Goal: Task Accomplishment & Management: Use online tool/utility

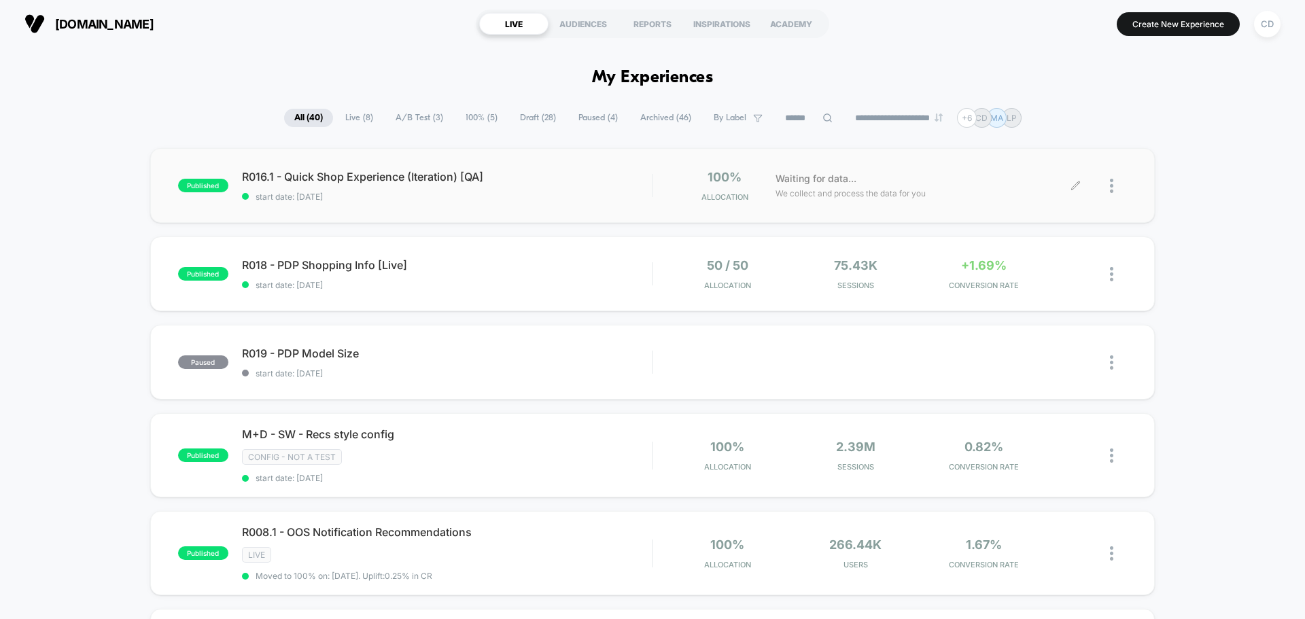
click at [1076, 182] on icon at bounding box center [1076, 186] width 10 height 10
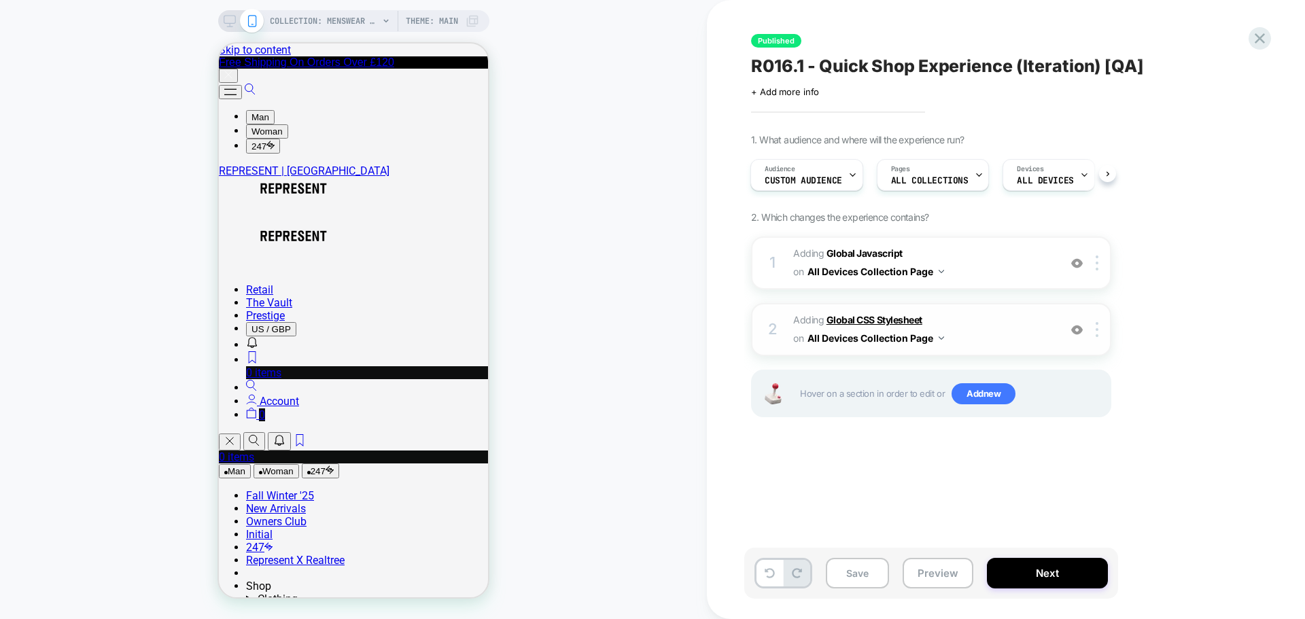
click at [868, 316] on b "Global CSS Stylesheet" at bounding box center [875, 320] width 96 height 12
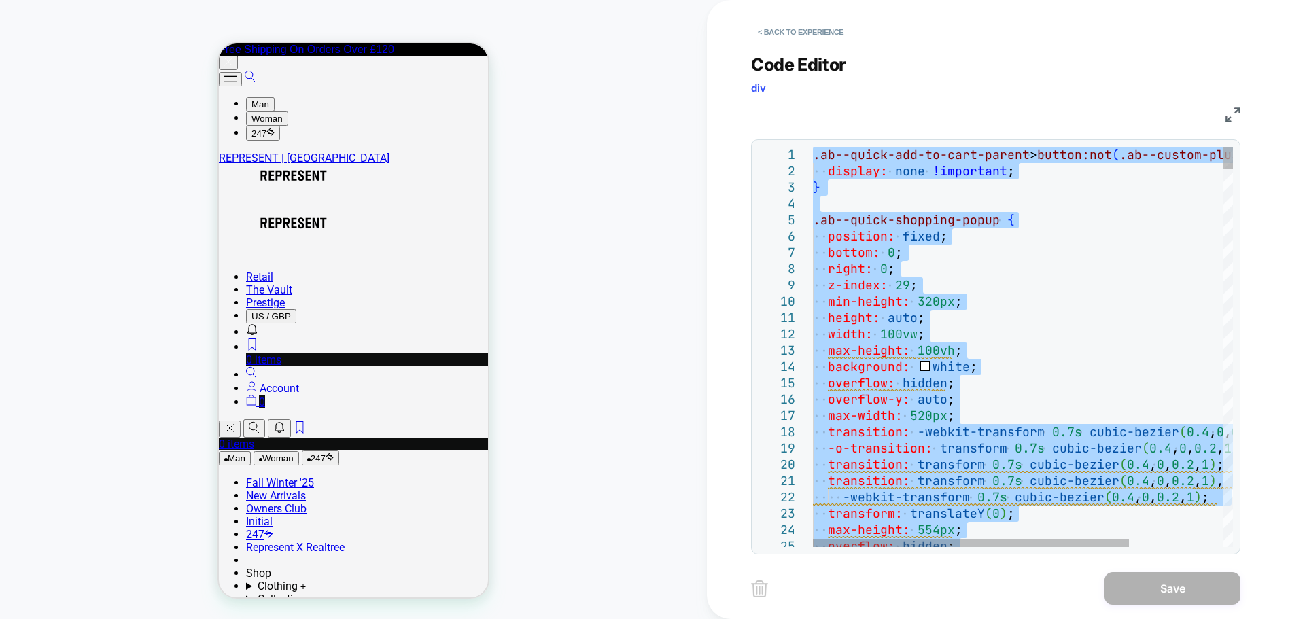
type textarea "**********"
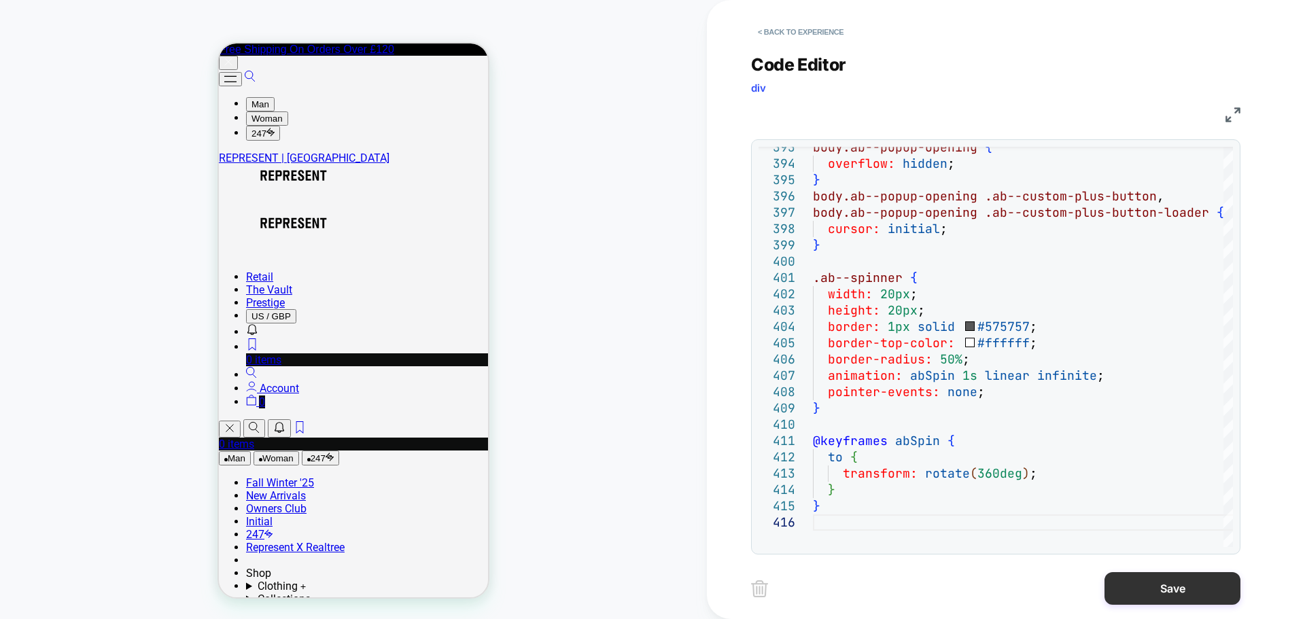
click at [1188, 588] on button "Save" at bounding box center [1173, 588] width 136 height 33
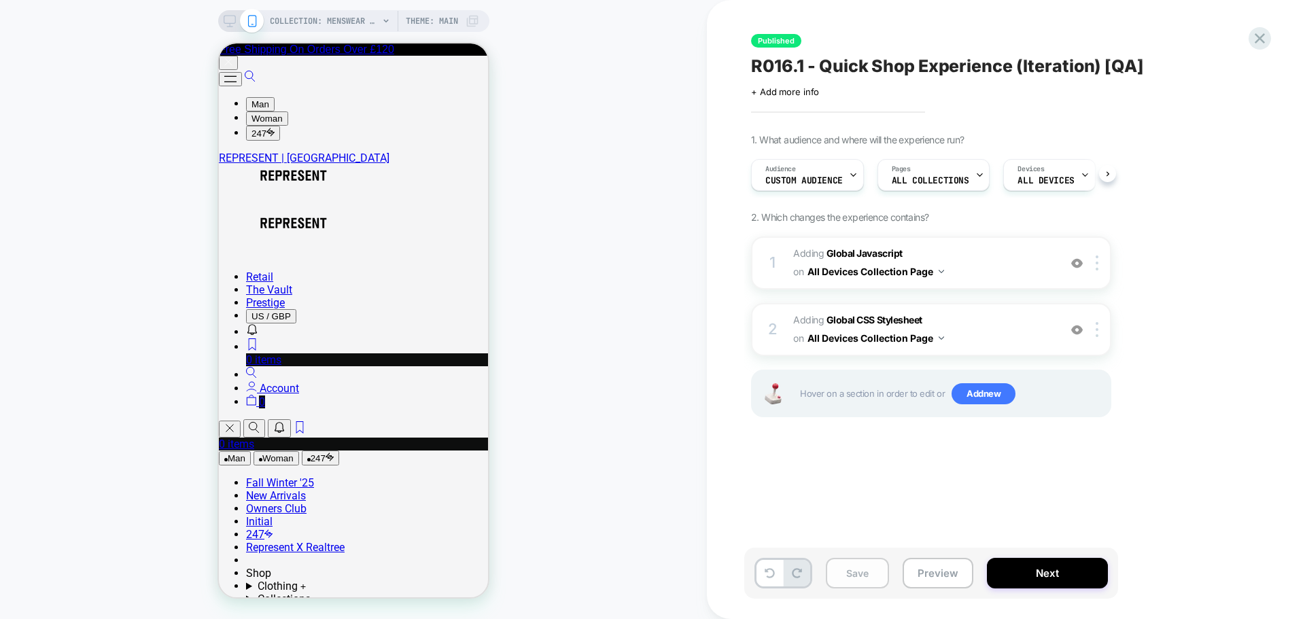
scroll to position [0, 1]
click at [873, 564] on button "Save" at bounding box center [857, 573] width 63 height 31
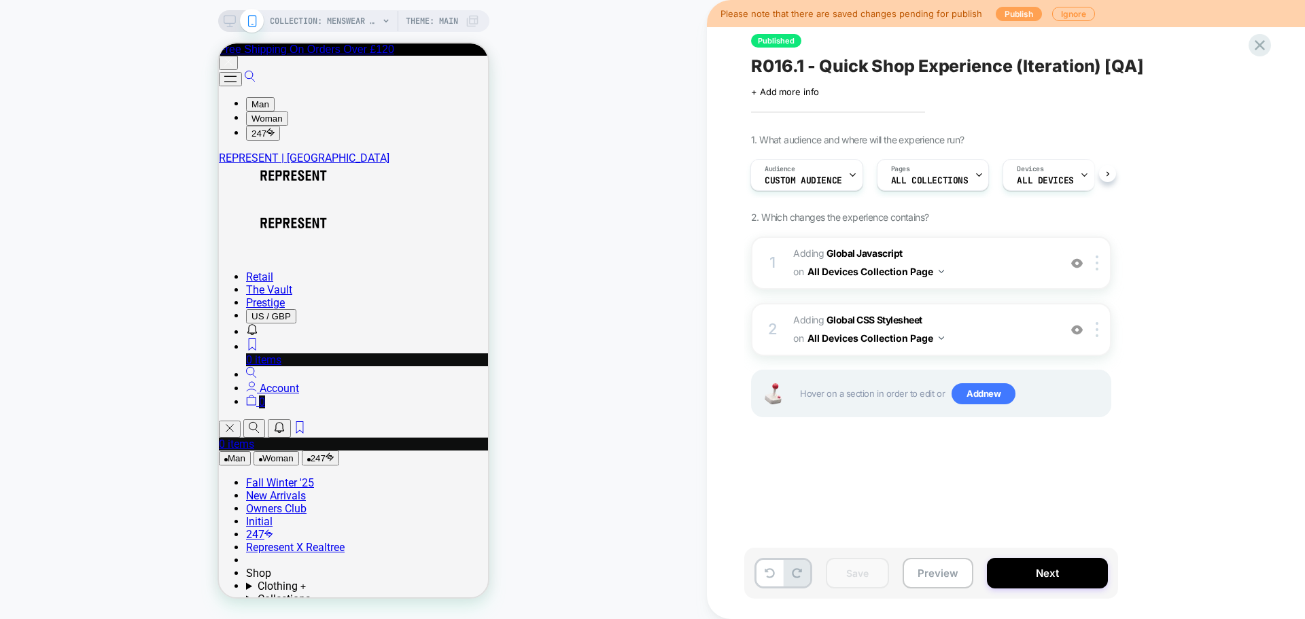
click at [1015, 16] on button "Publish" at bounding box center [1019, 14] width 46 height 14
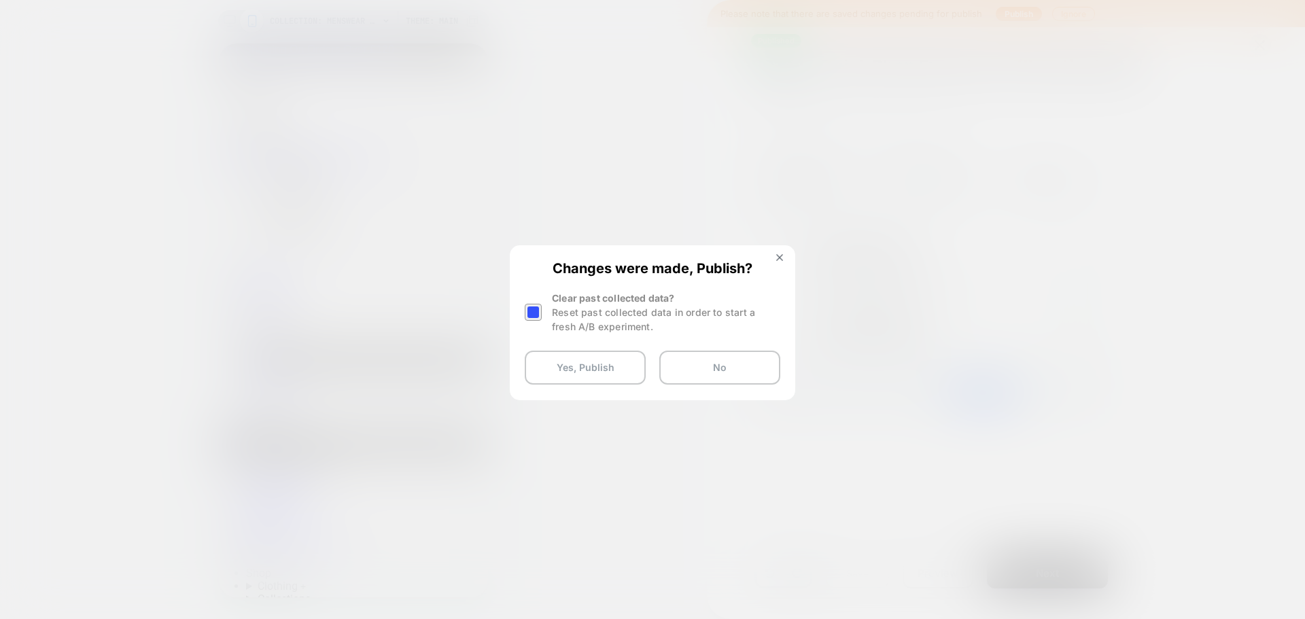
click at [536, 309] on div at bounding box center [533, 312] width 17 height 17
click at [579, 360] on button "Yes, Publish" at bounding box center [585, 368] width 121 height 34
